Goal: Information Seeking & Learning: Learn about a topic

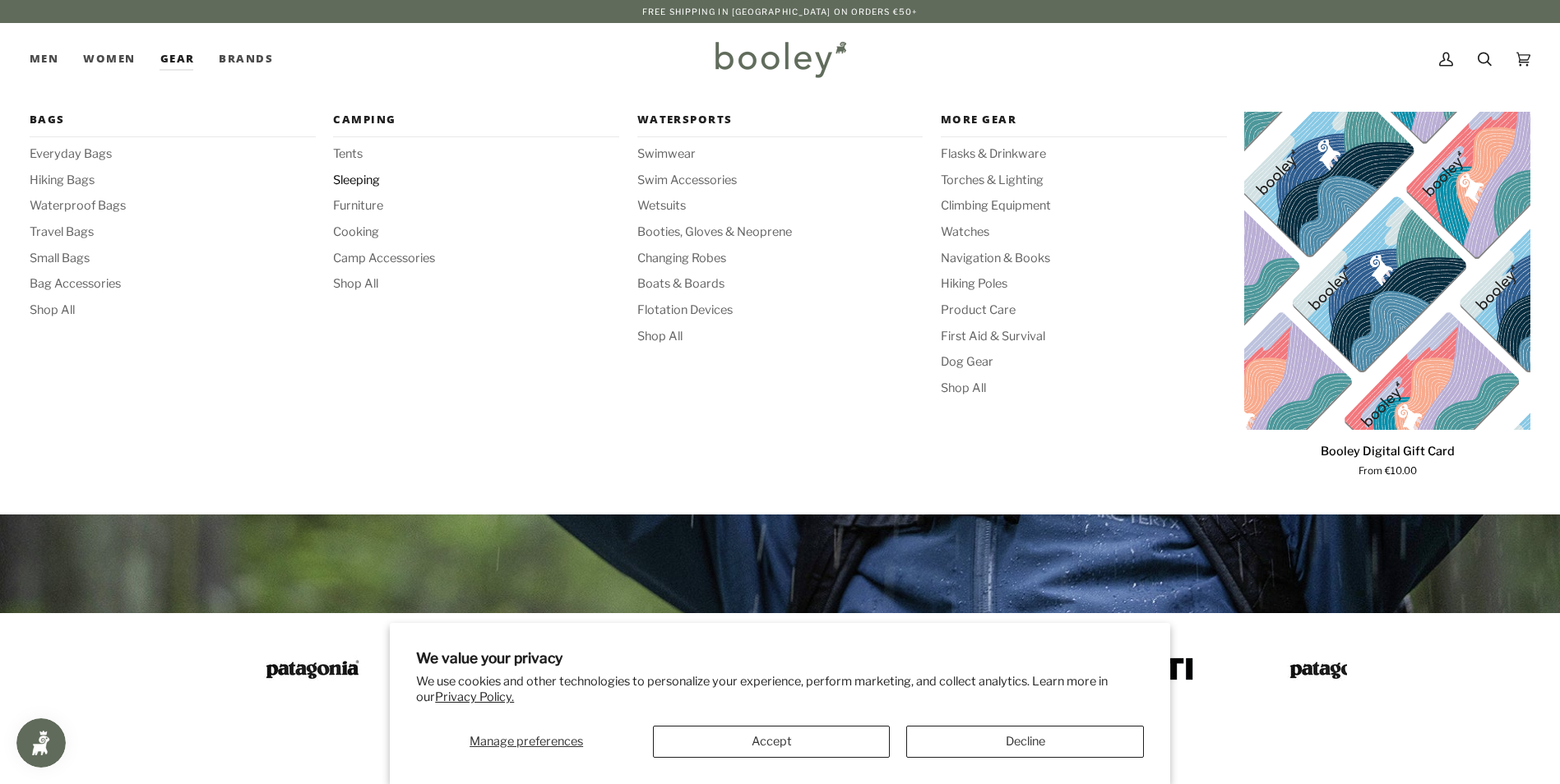
click at [375, 177] on span "Sleeping" at bounding box center [476, 181] width 286 height 18
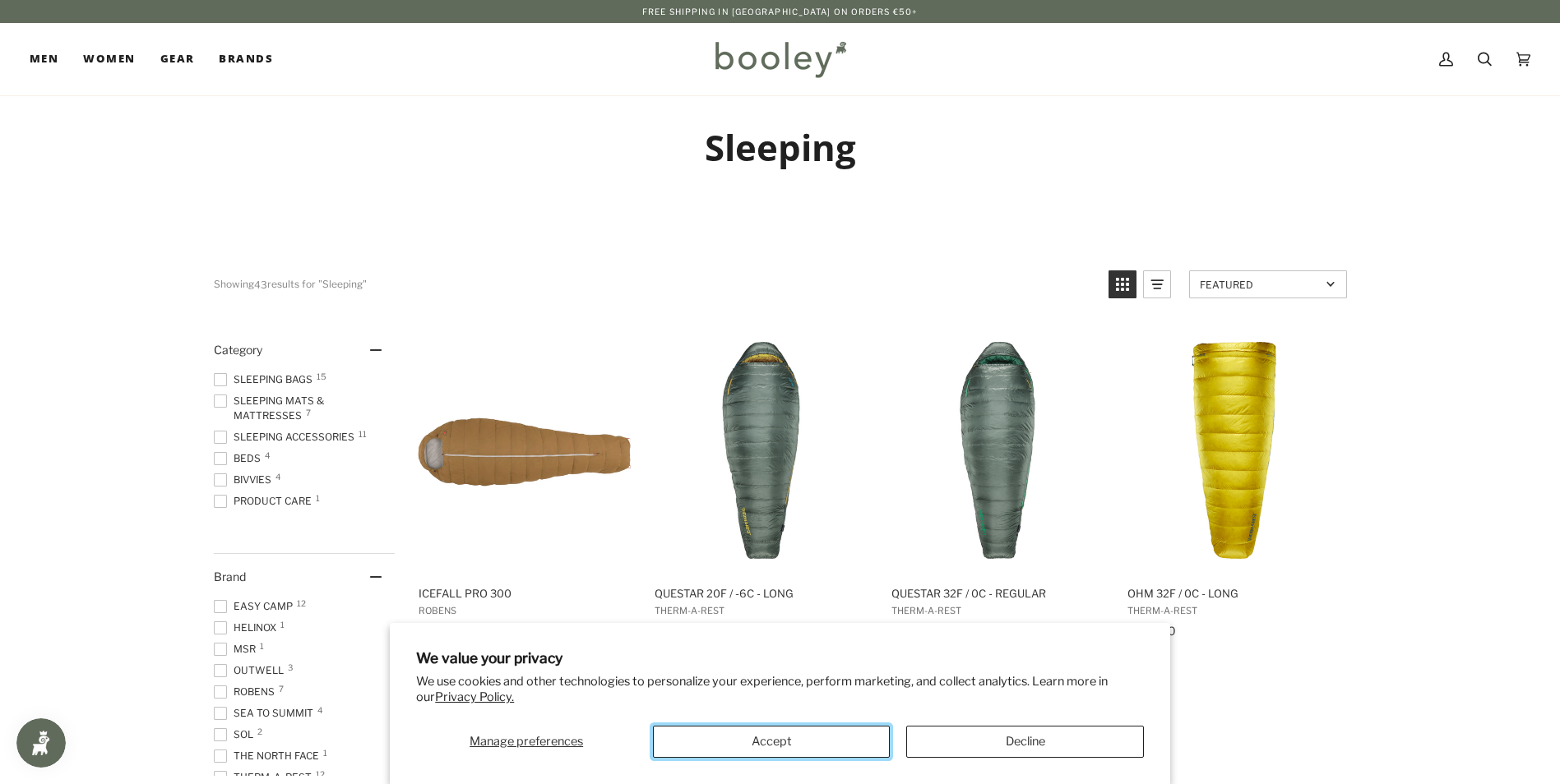
click at [813, 733] on button "Accept" at bounding box center [771, 741] width 237 height 32
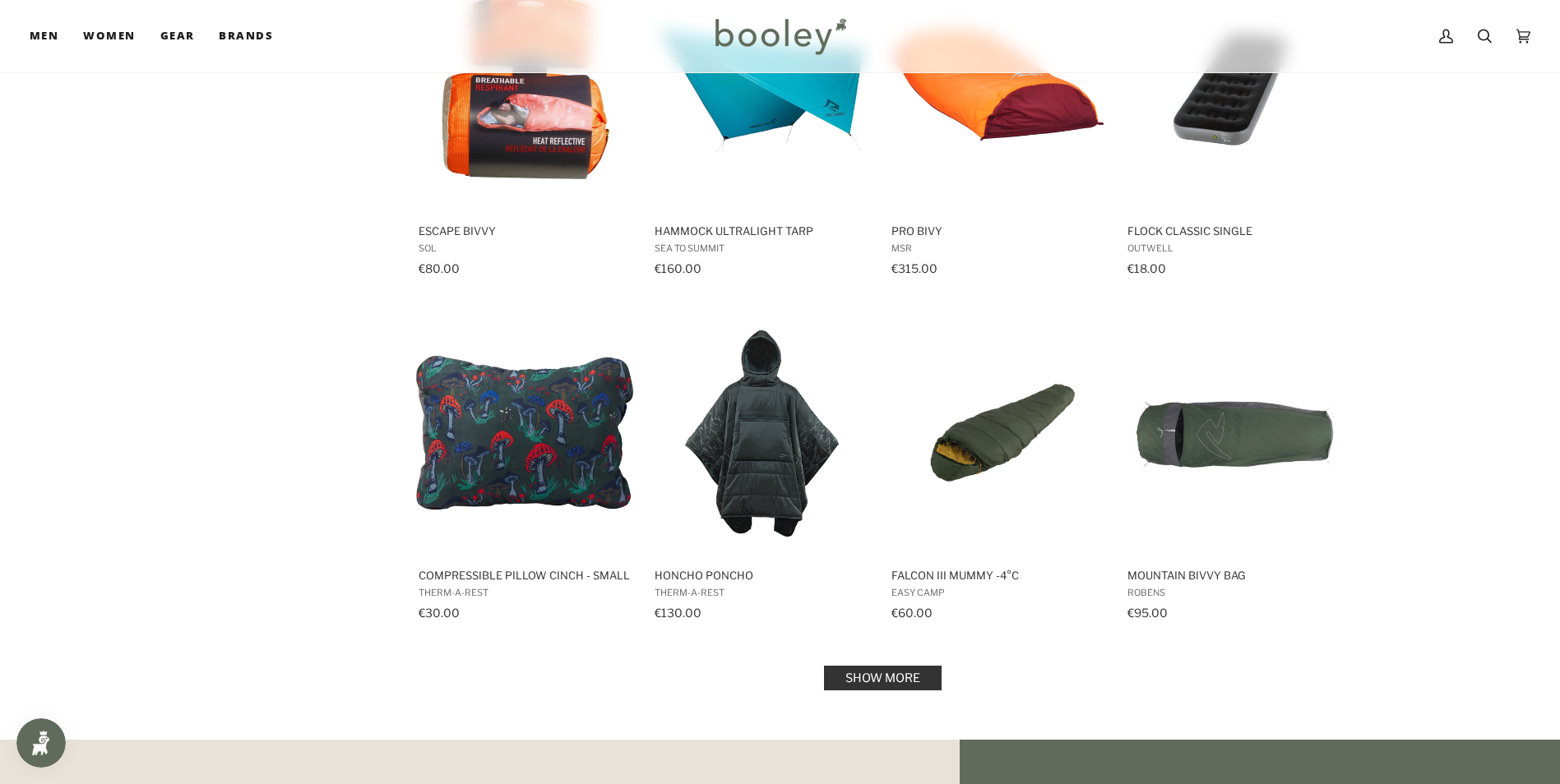
scroll to position [1480, 0]
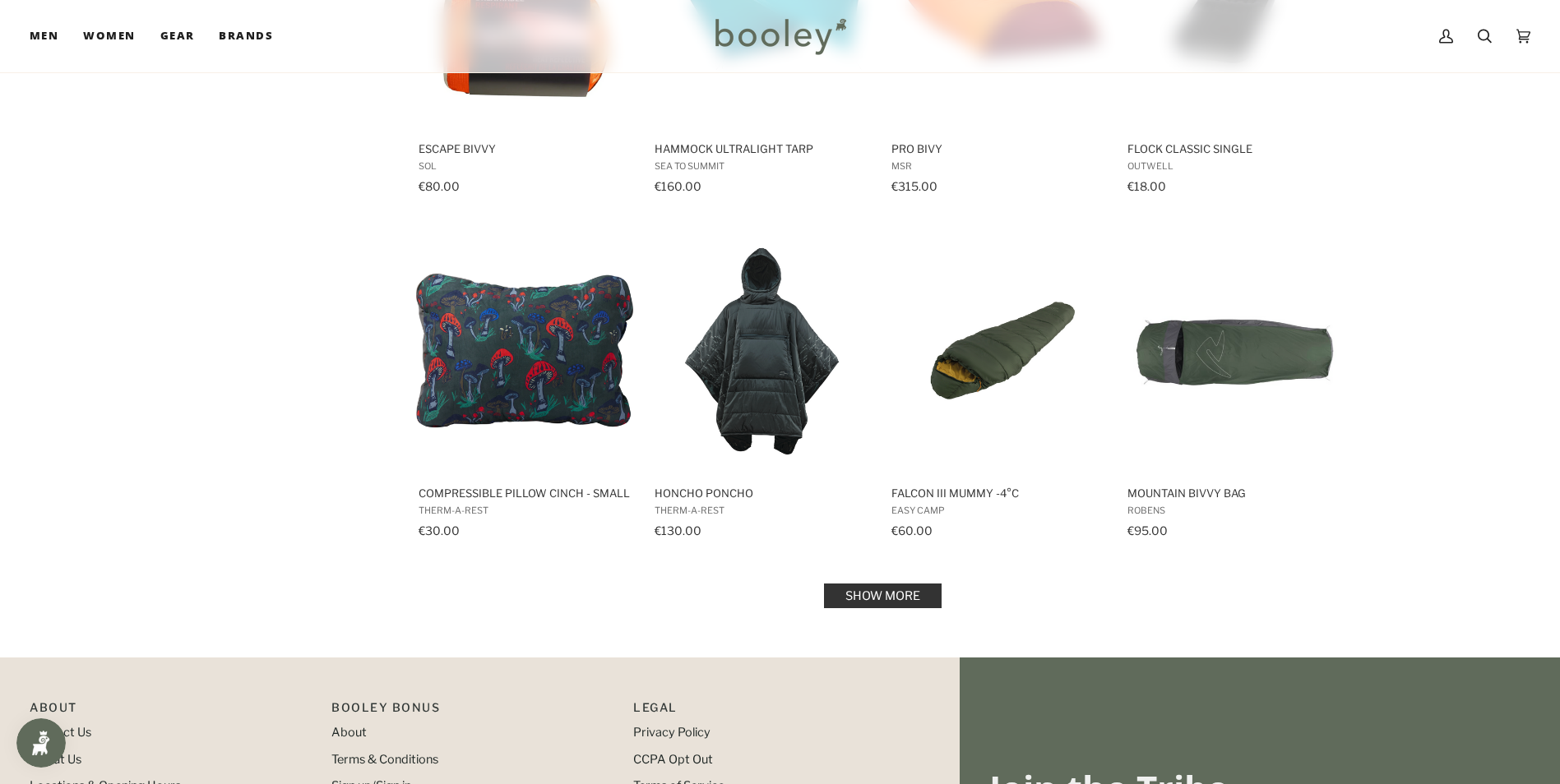
click at [868, 588] on link "Show more" at bounding box center [882, 596] width 117 height 25
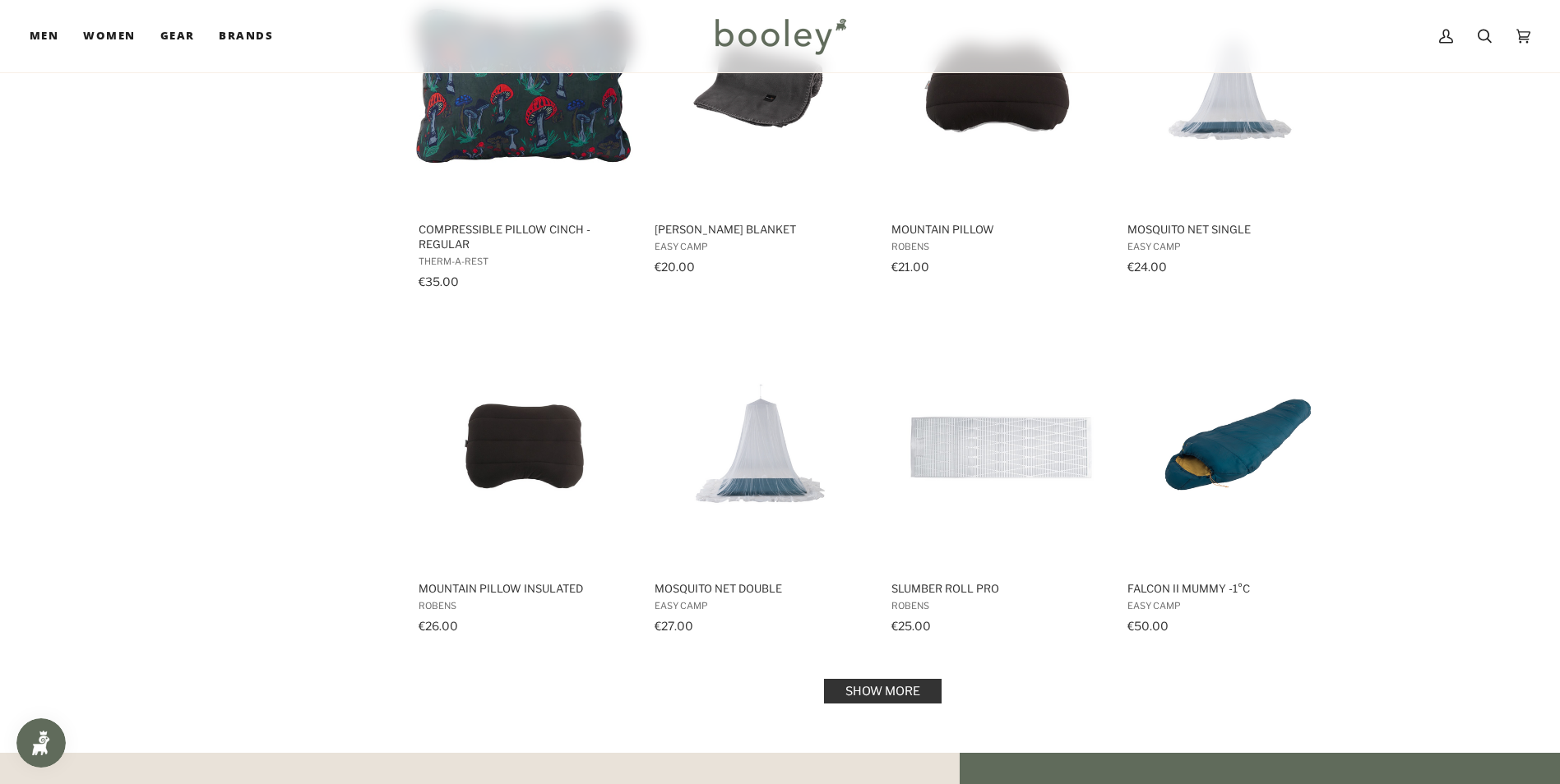
scroll to position [3288, 0]
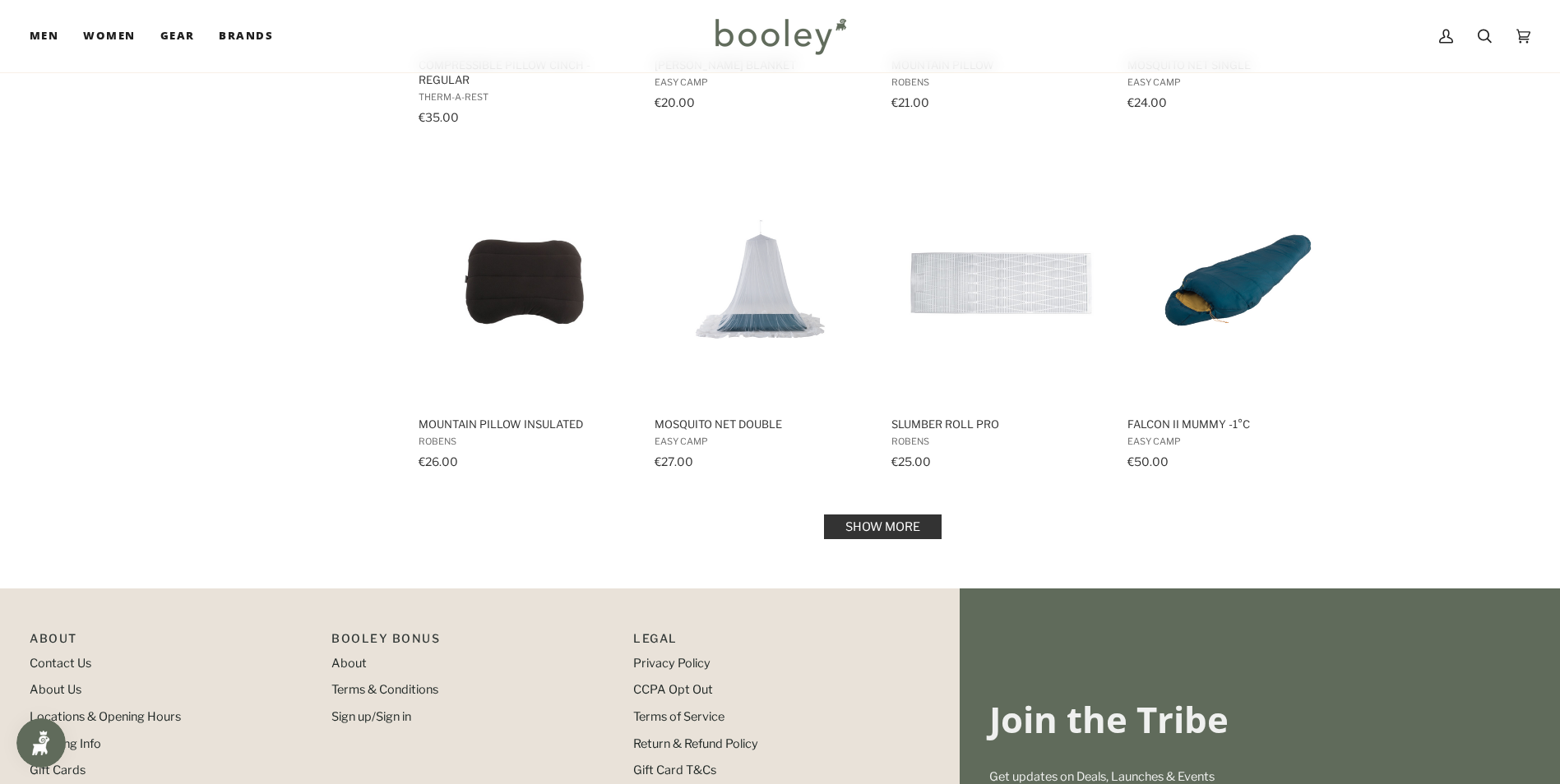
click at [858, 526] on link "Show more" at bounding box center [882, 526] width 117 height 25
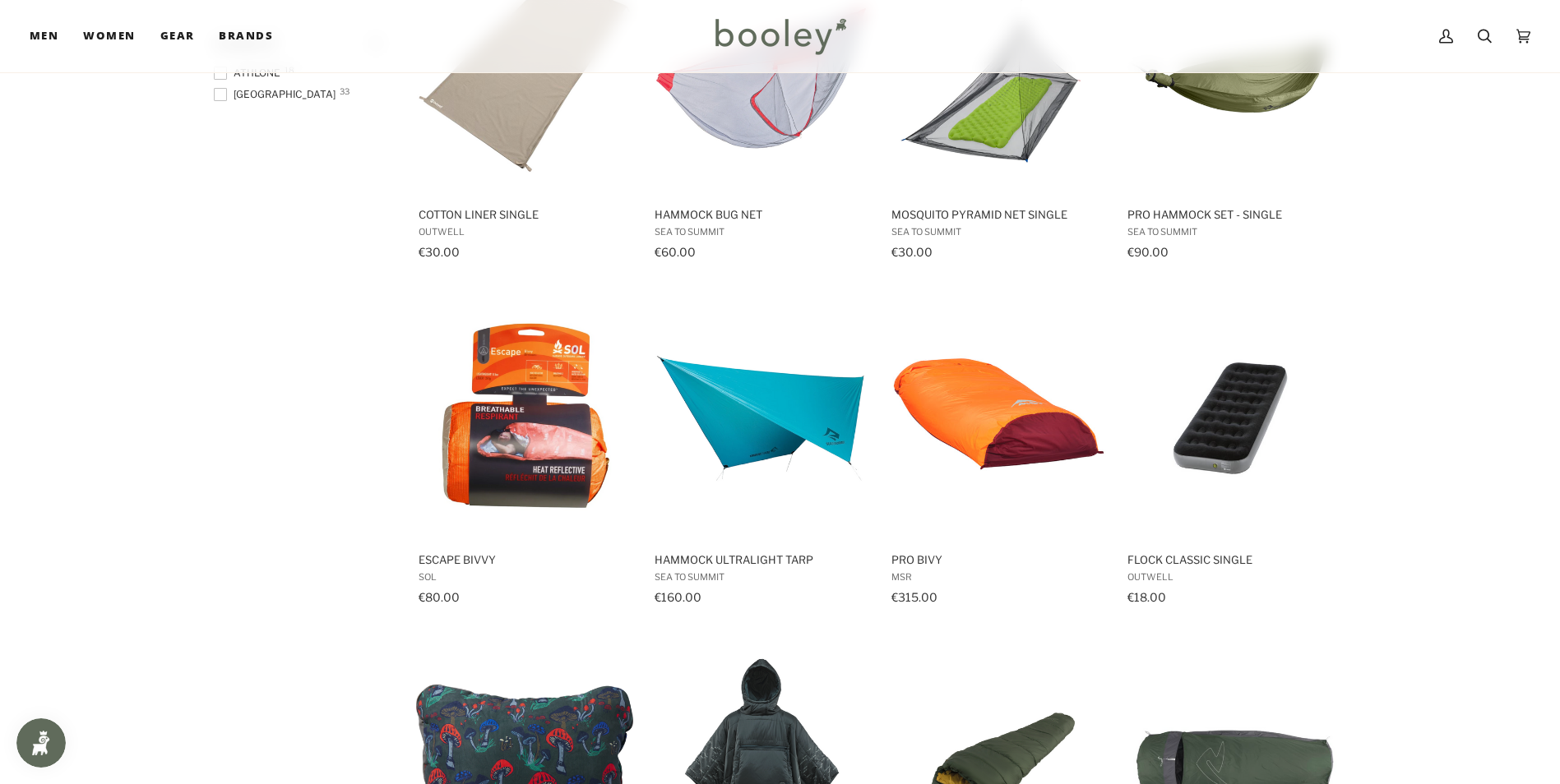
scroll to position [986, 0]
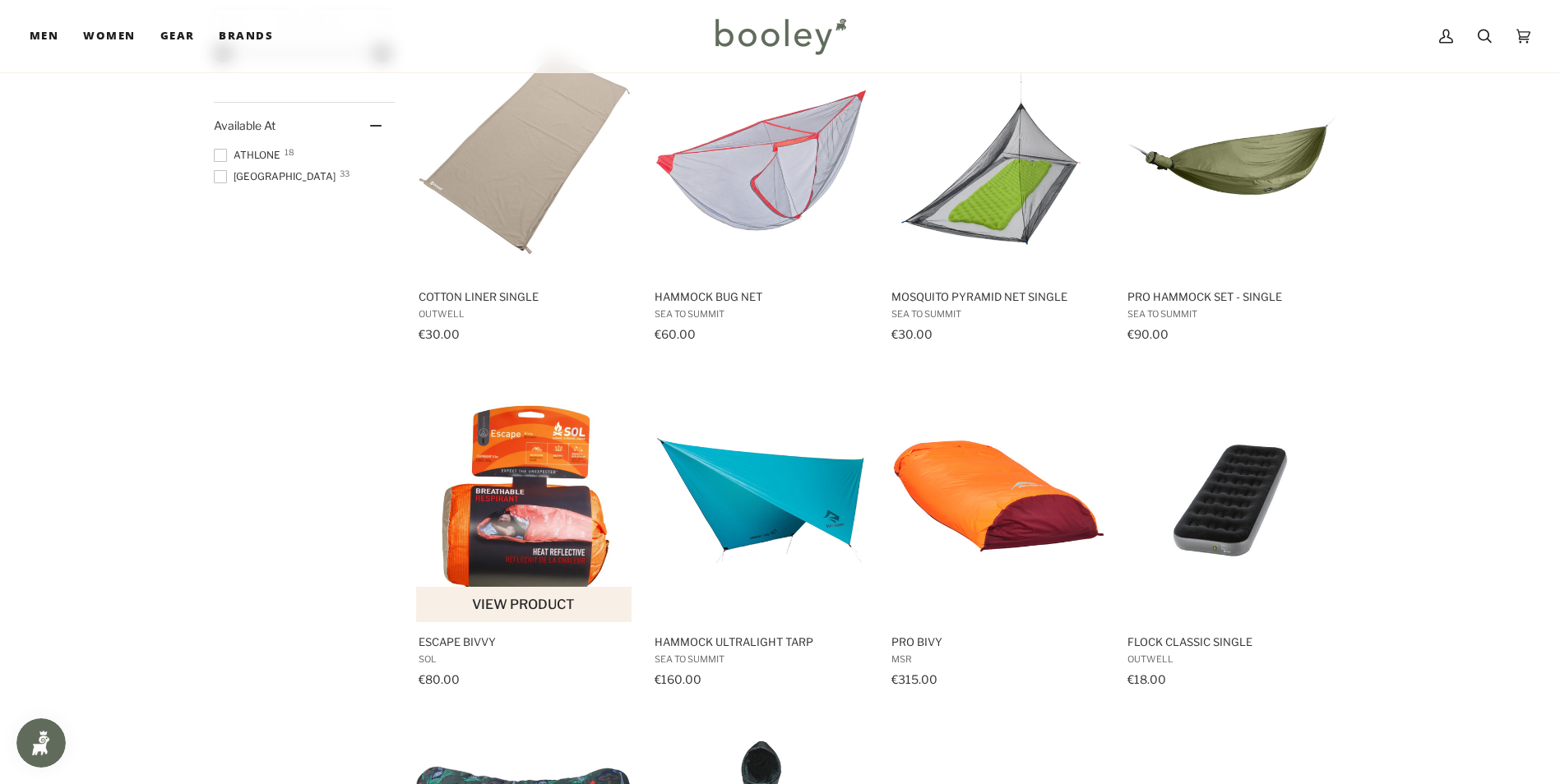
click at [583, 521] on img "Escape Bivvy" at bounding box center [525, 499] width 218 height 218
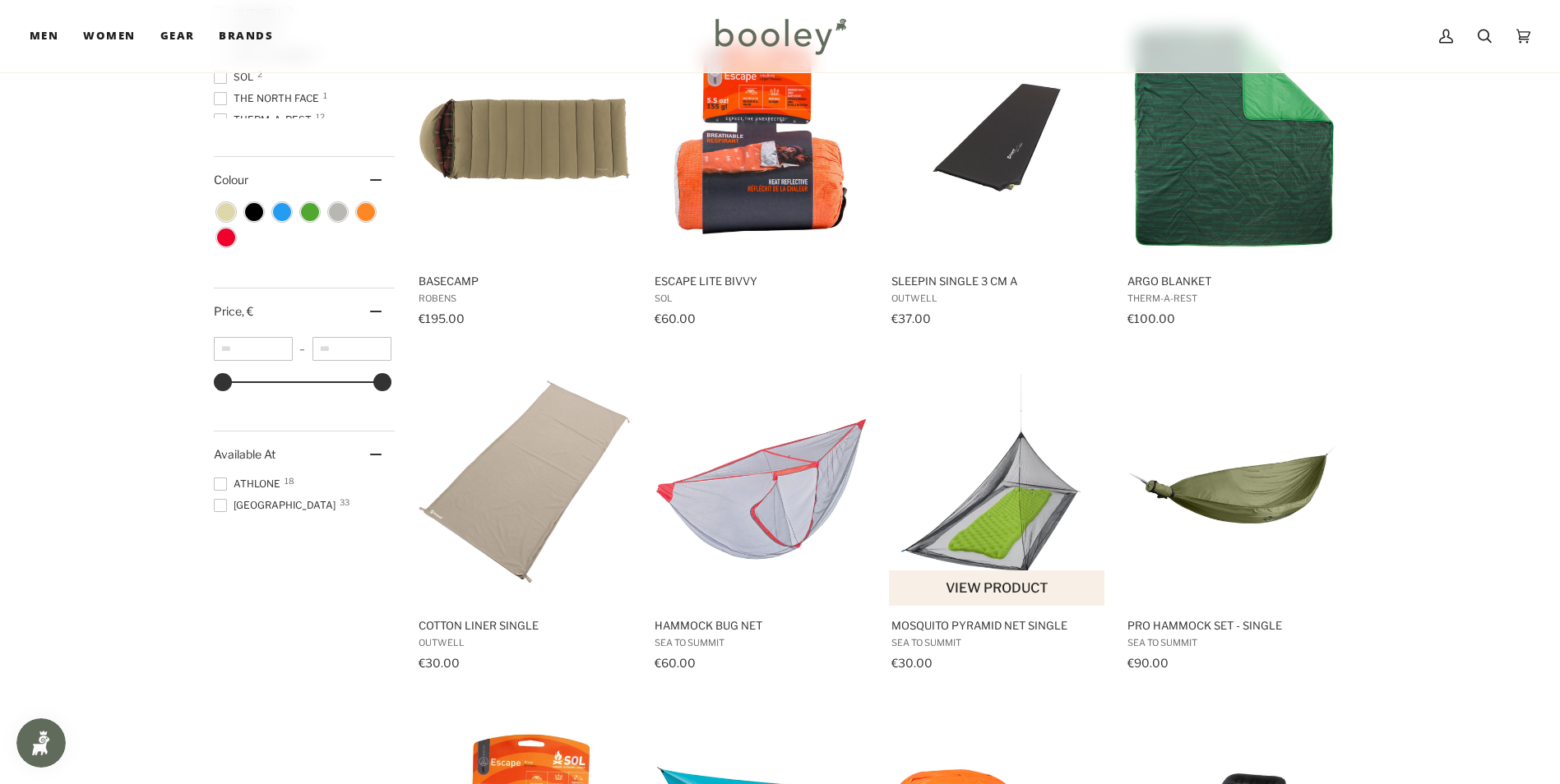
scroll to position [329, 0]
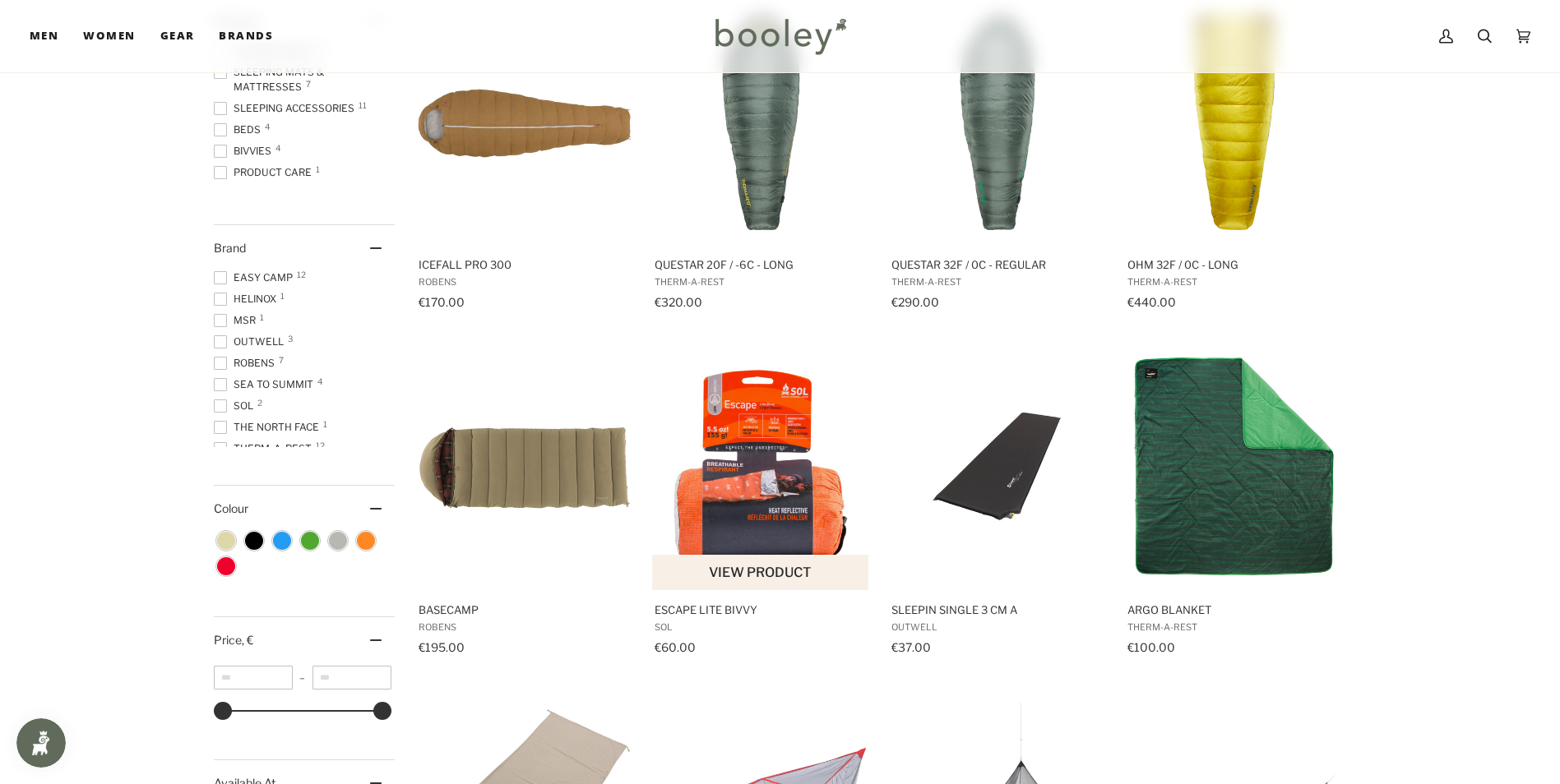
click at [780, 473] on img "Escape Lite Bivvy" at bounding box center [760, 466] width 218 height 218
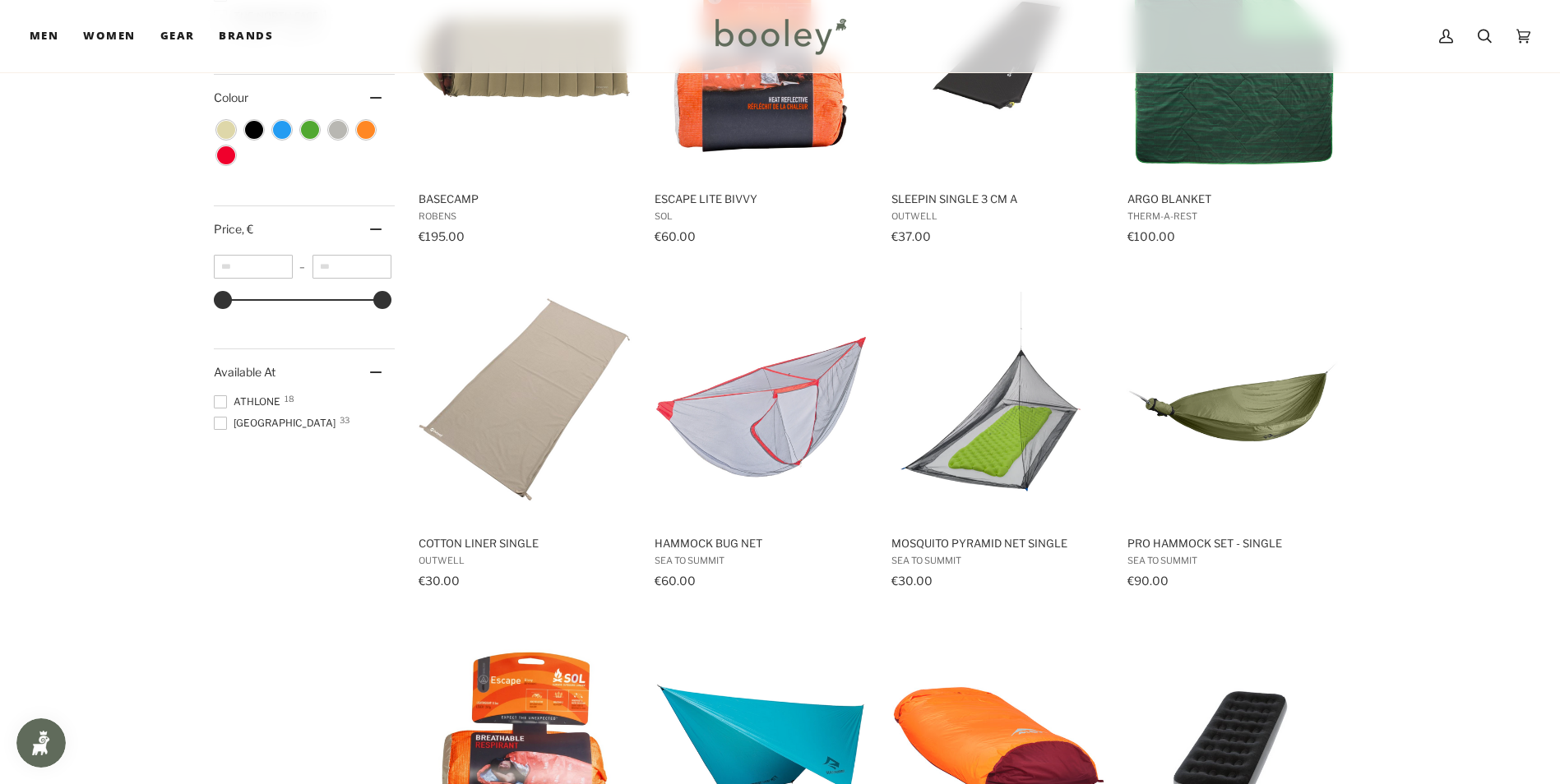
scroll to position [986, 0]
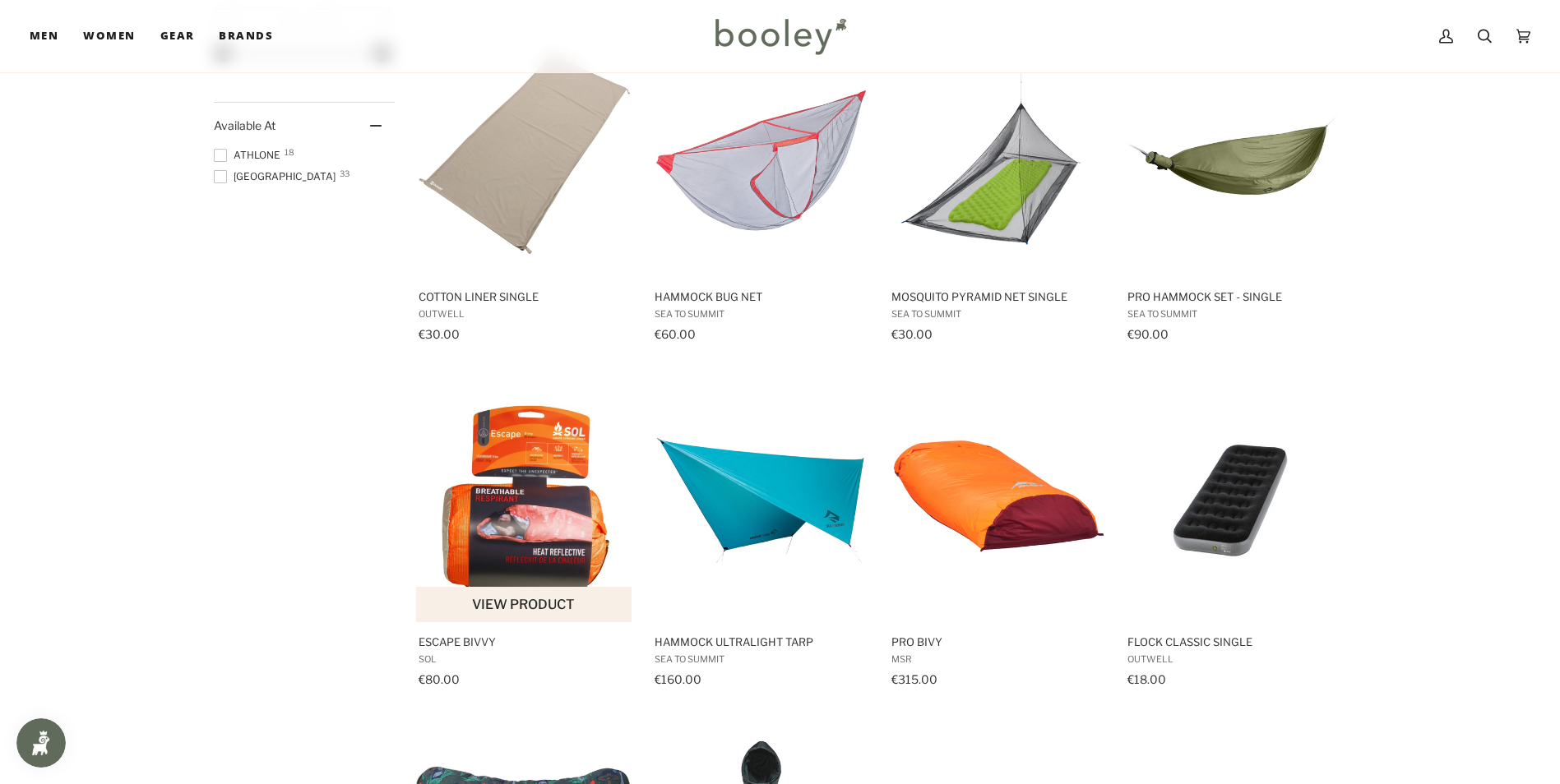
click at [563, 524] on img "Escape Bivvy" at bounding box center [525, 499] width 218 height 218
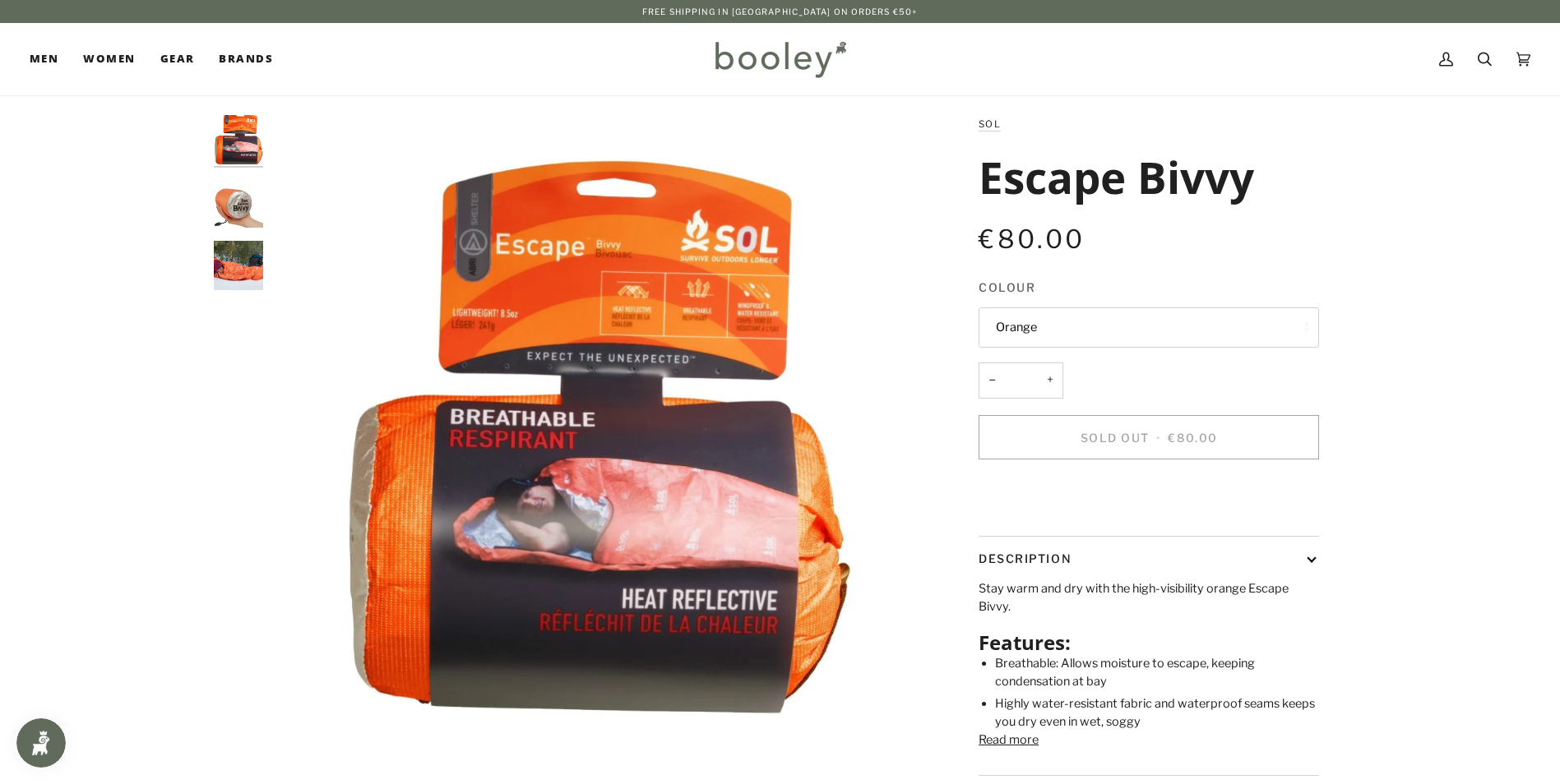
click at [230, 269] on img "Escape Bivvy" at bounding box center [239, 266] width 49 height 49
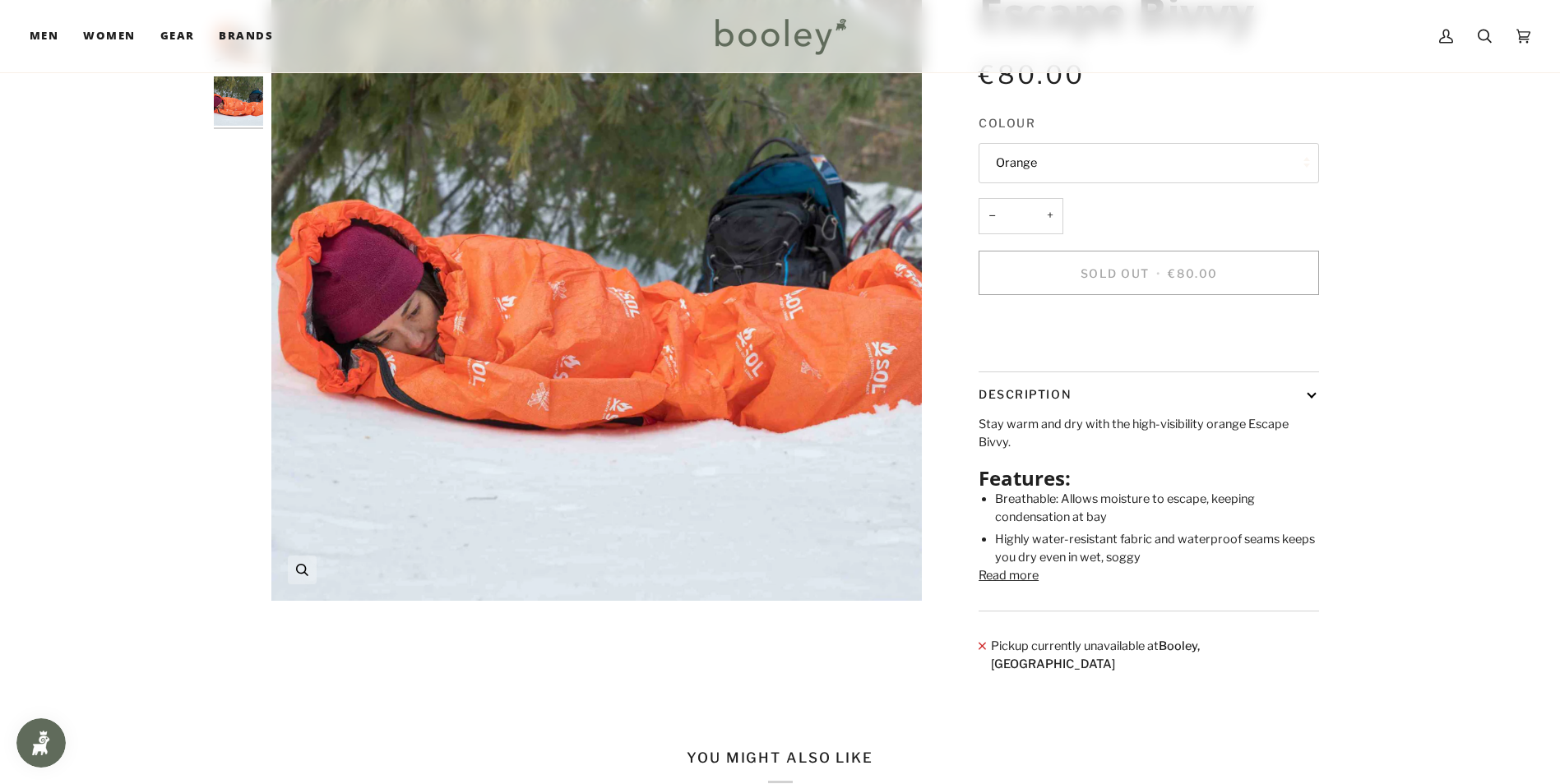
scroll to position [247, 0]
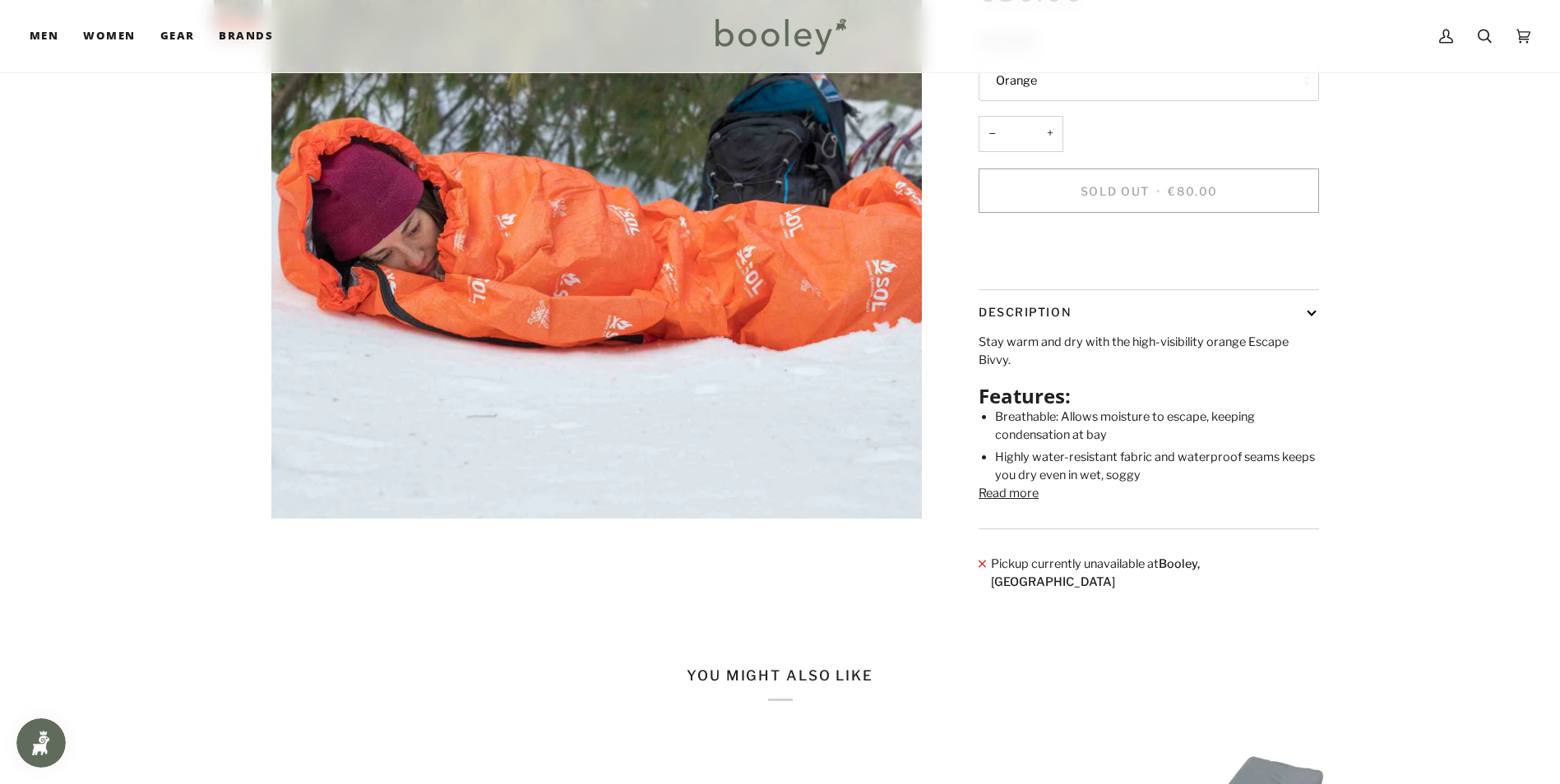
click at [1020, 504] on button "Read more" at bounding box center [1008, 494] width 60 height 18
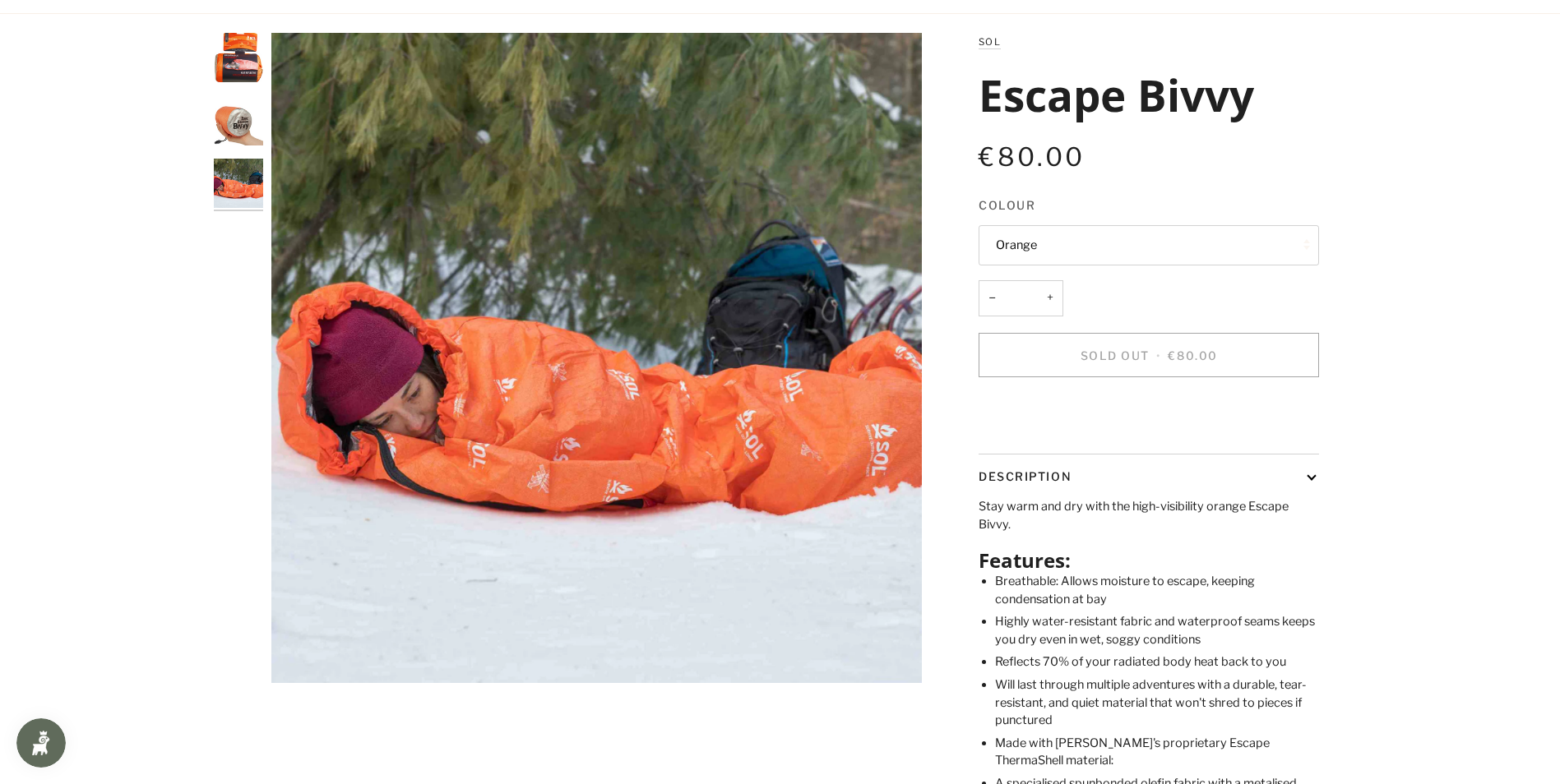
scroll to position [0, 0]
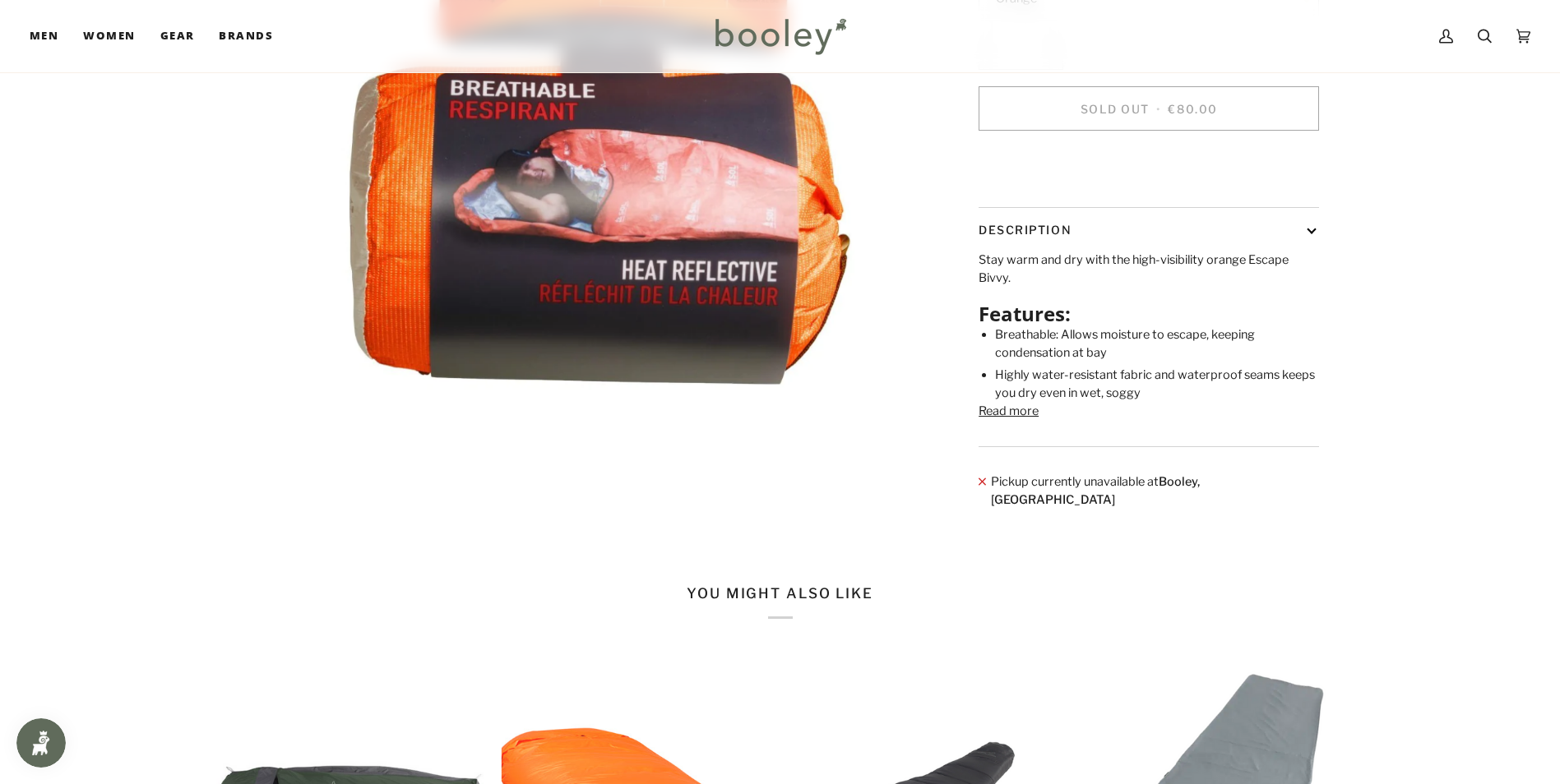
click at [1029, 421] on button "Read more" at bounding box center [1008, 412] width 60 height 18
